Goal: Check status: Check status

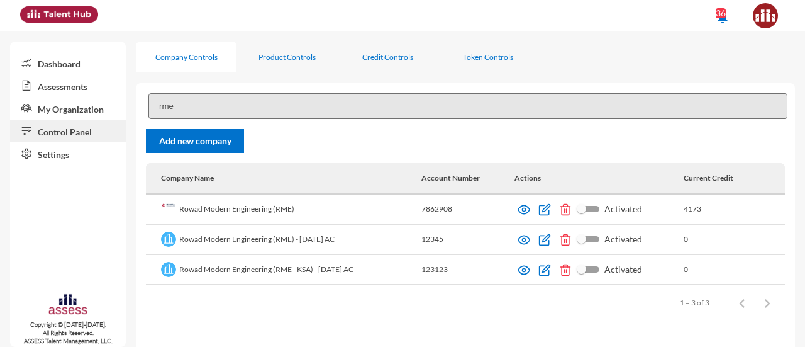
drag, startPoint x: 0, startPoint y: 0, endPoint x: 84, endPoint y: 81, distance: 116.6
click at [84, 81] on link "Assessments" at bounding box center [68, 85] width 116 height 23
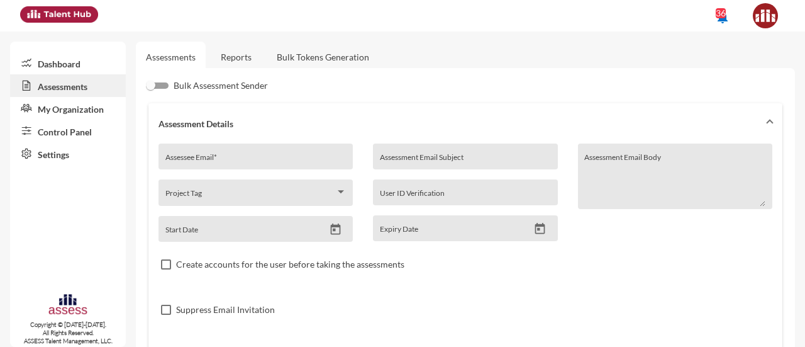
click at [230, 62] on link "Reports" at bounding box center [236, 57] width 51 height 31
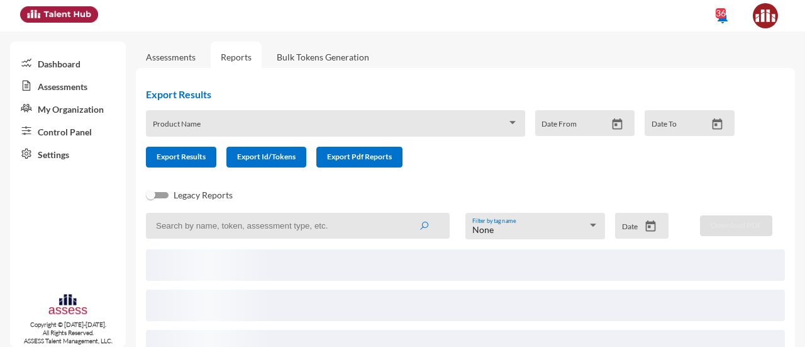
click at [267, 225] on input at bounding box center [298, 226] width 304 height 26
type input "2"
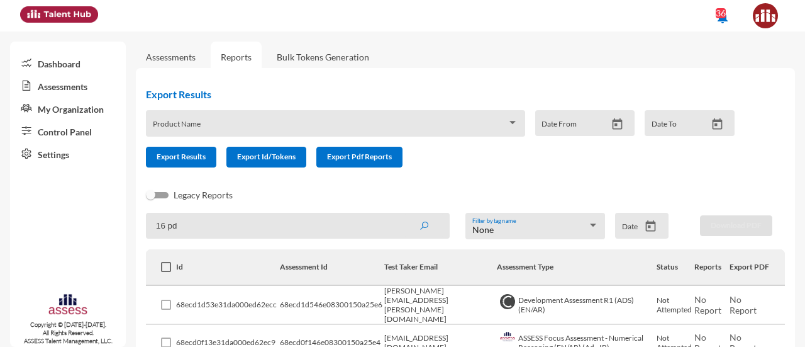
click at [404, 214] on button "submit" at bounding box center [424, 225] width 40 height 23
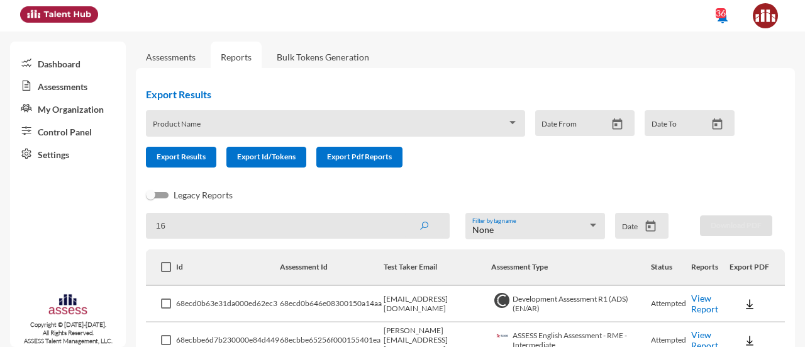
type input "16"
click at [404, 214] on button "submit" at bounding box center [424, 225] width 40 height 23
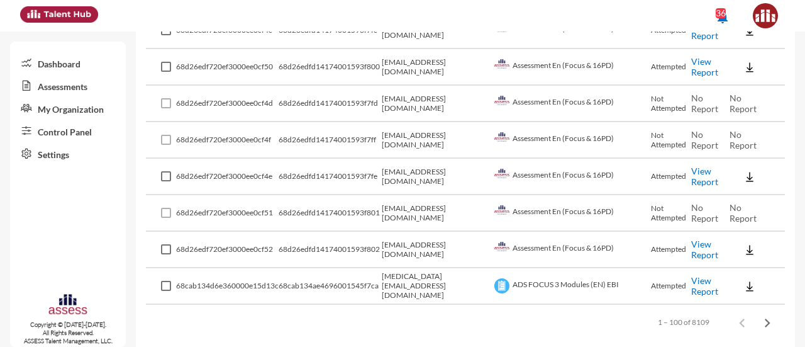
scroll to position [3643, 0]
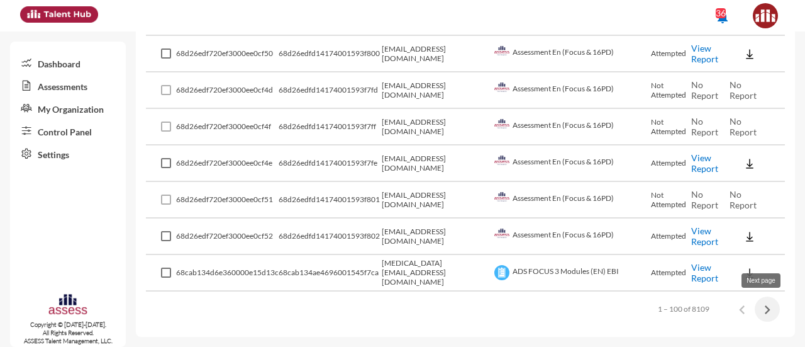
click at [764, 306] on icon "Next page" at bounding box center [768, 310] width 18 height 18
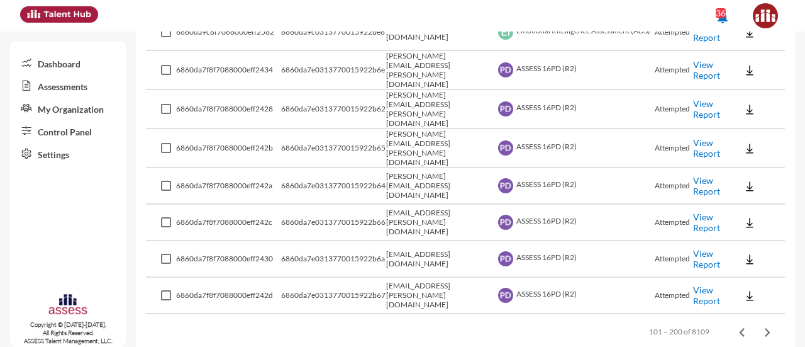
click at [701, 211] on link "View Report" at bounding box center [706, 221] width 27 height 21
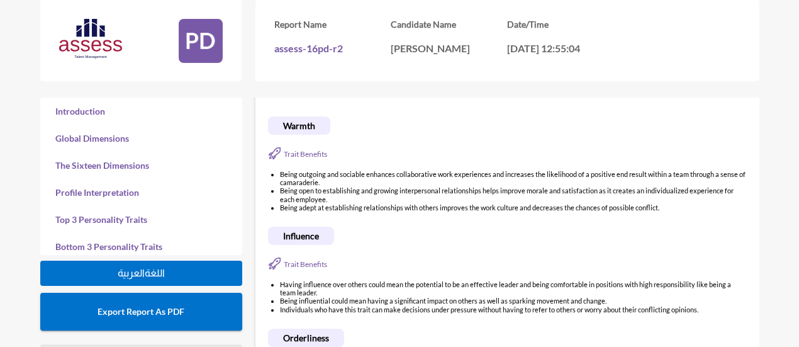
scroll to position [2907, 0]
